Goal: Task Accomplishment & Management: Manage account settings

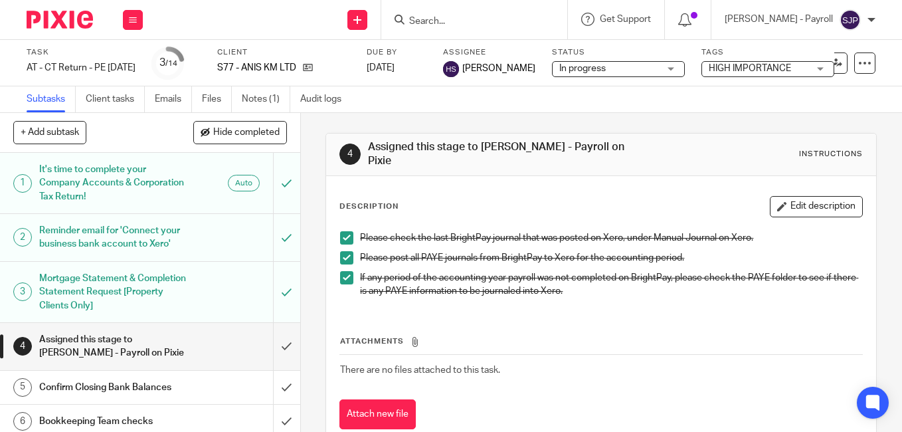
drag, startPoint x: 131, startPoint y: 25, endPoint x: 133, endPoint y: 33, distance: 8.2
click at [131, 25] on button at bounding box center [133, 20] width 20 height 20
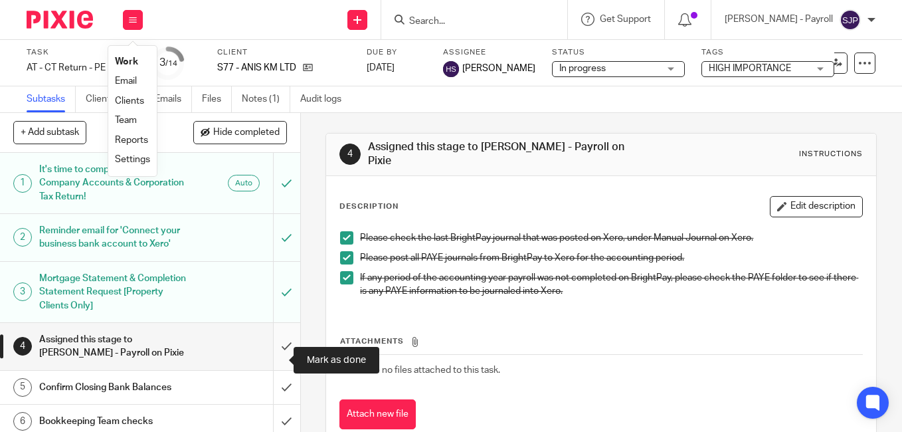
click at [274, 361] on input "submit" at bounding box center [150, 346] width 300 height 47
